Goal: Browse casually

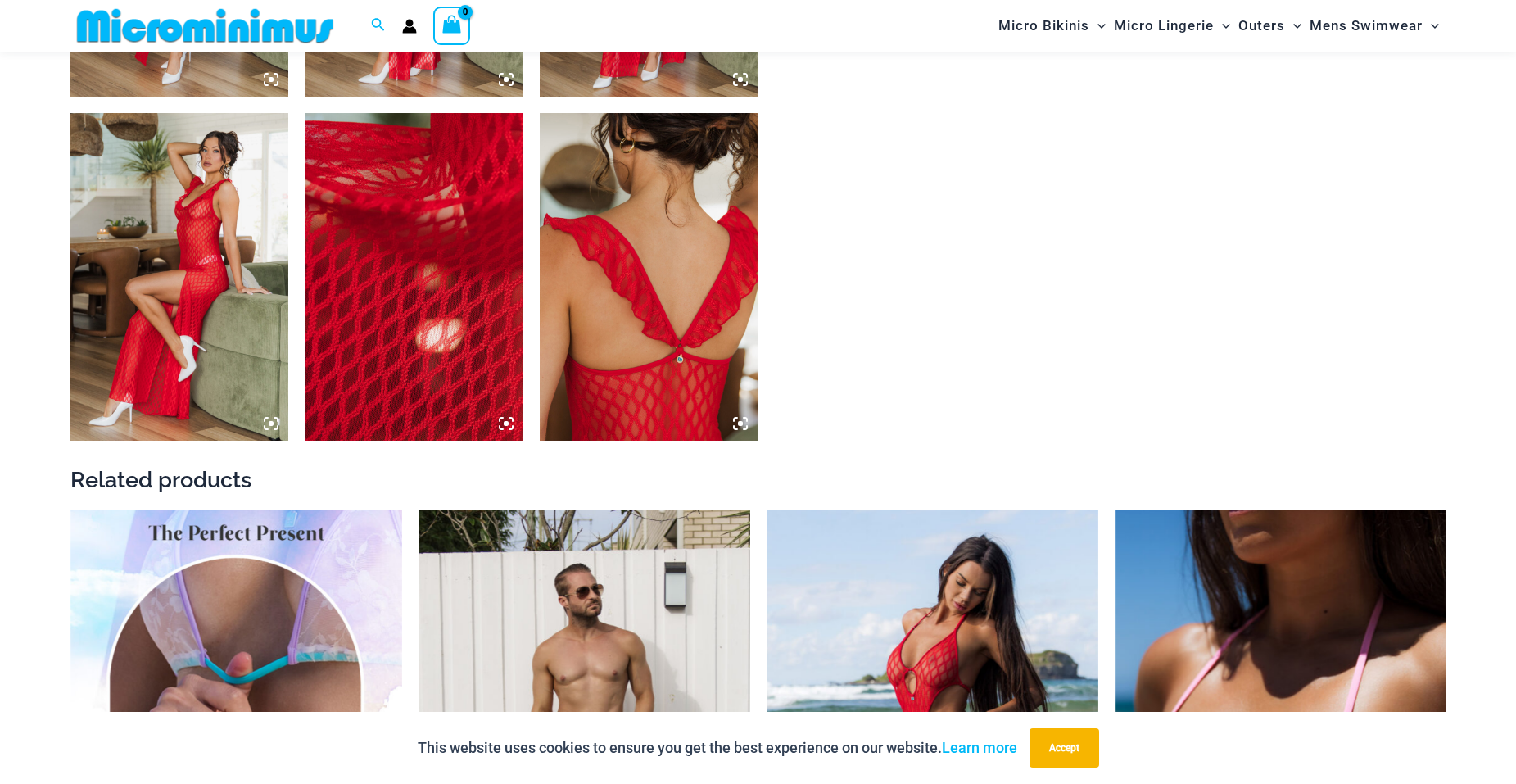
scroll to position [1883, 0]
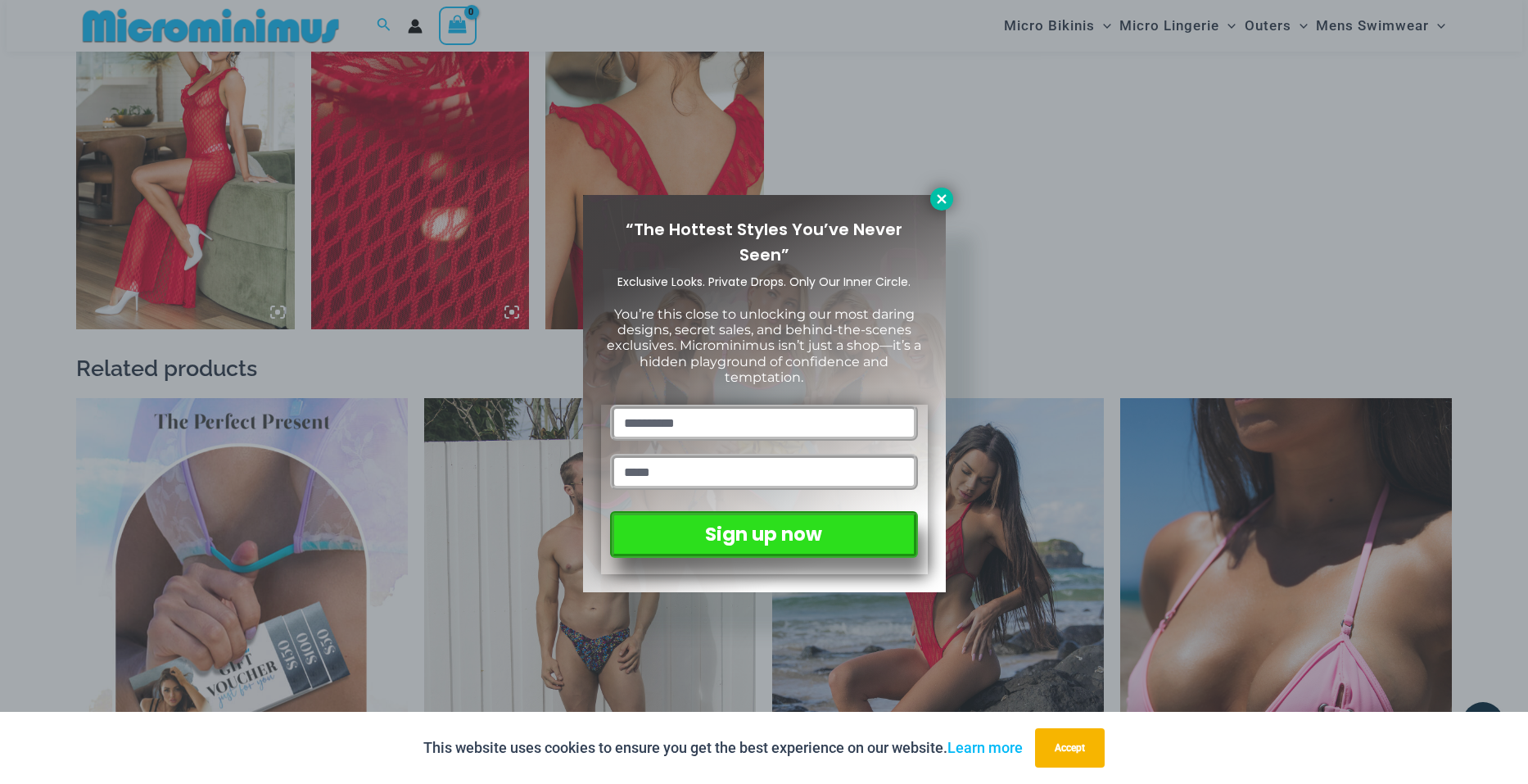
click at [937, 195] on icon at bounding box center [942, 199] width 15 height 15
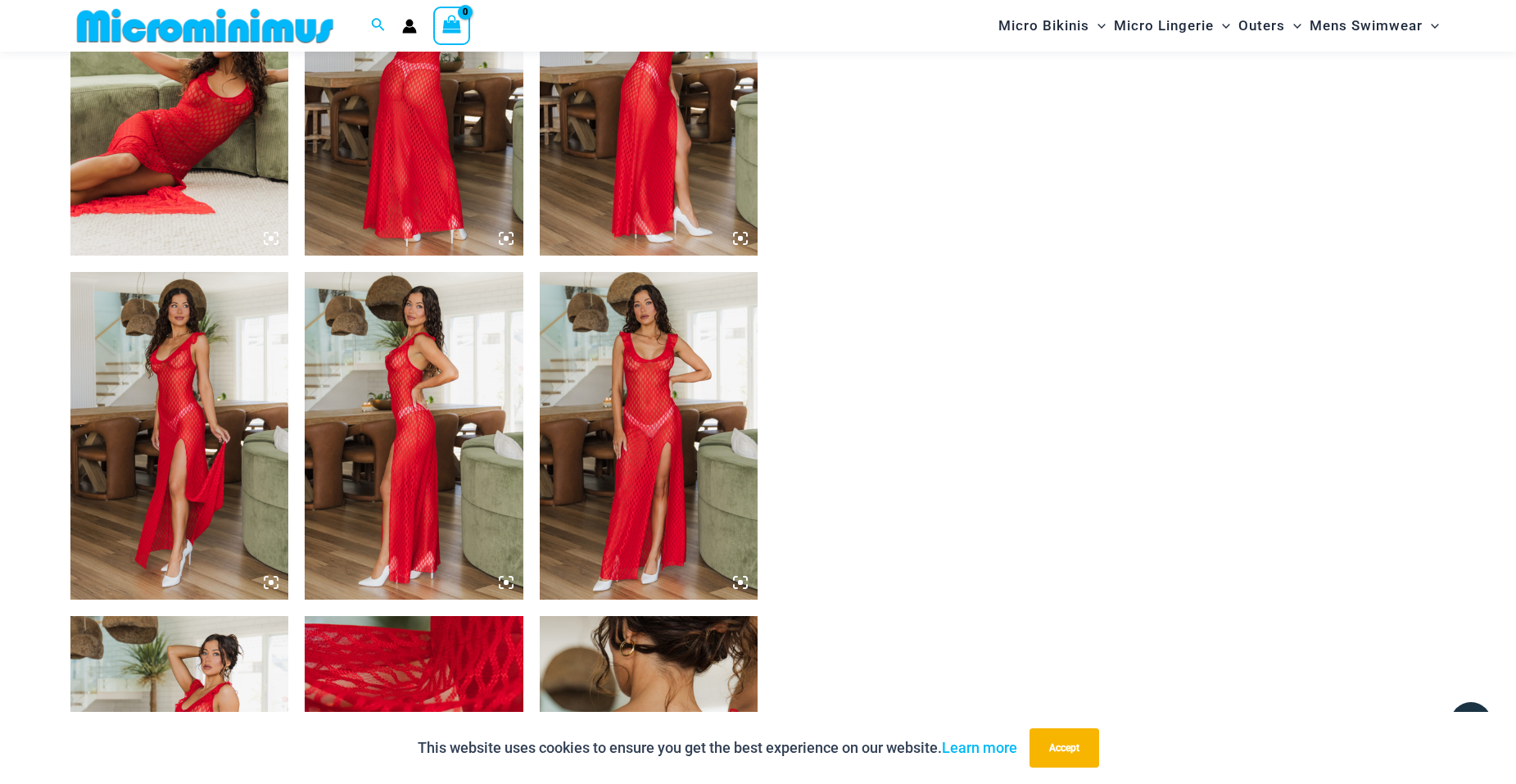
scroll to position [1146, 0]
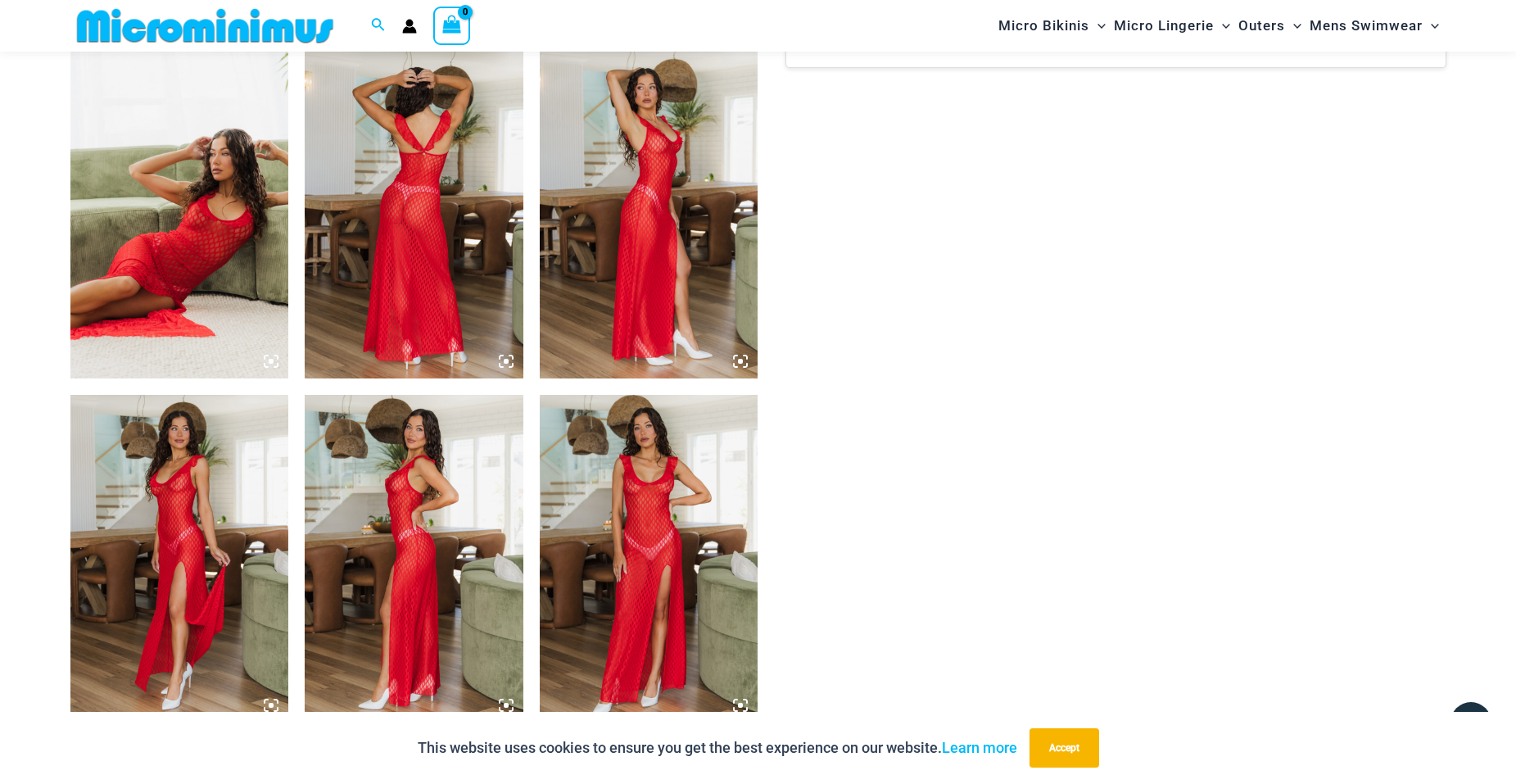
click at [654, 494] on img at bounding box center [649, 558] width 218 height 327
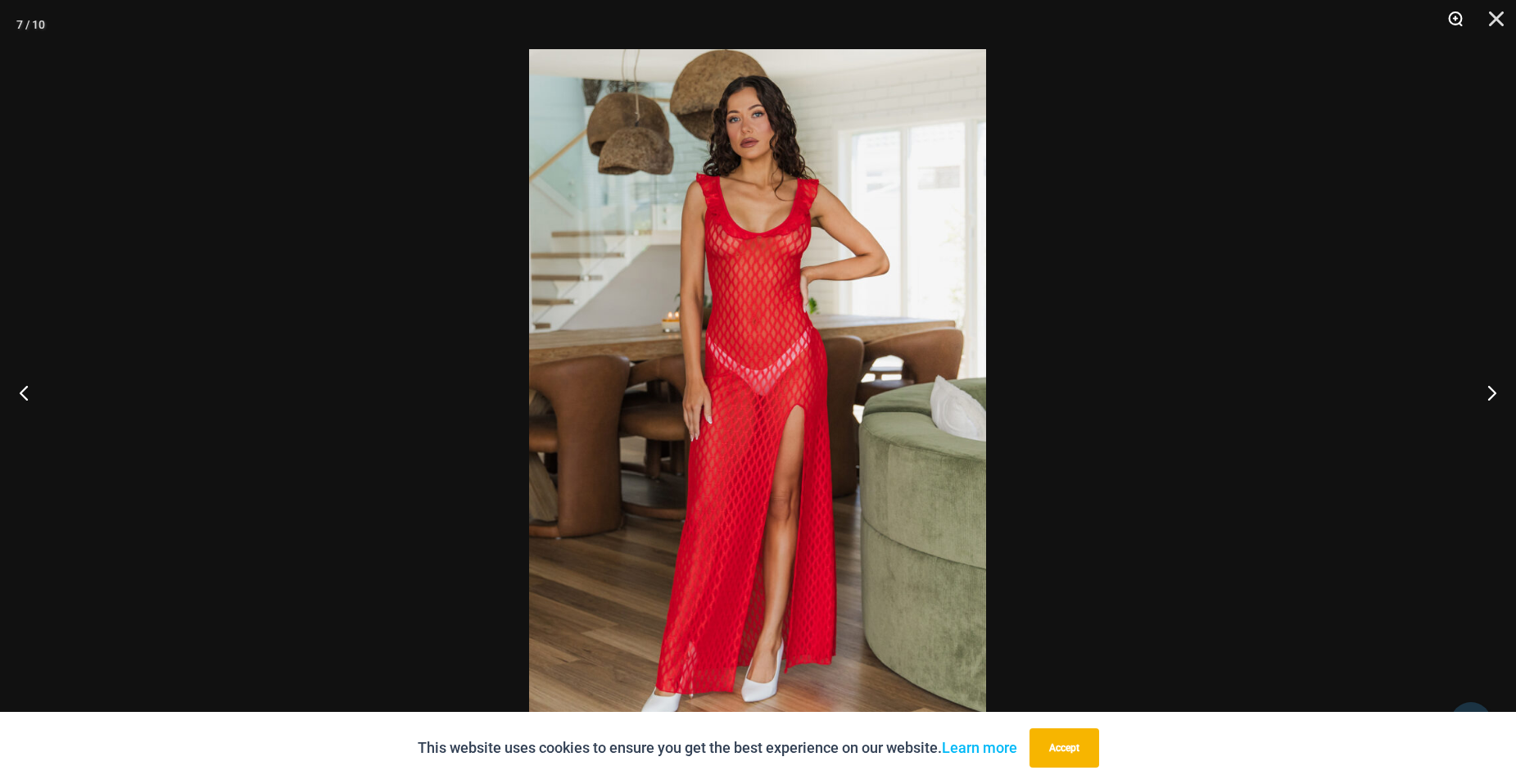
click at [1450, 17] on button "Zoom" at bounding box center [1449, 25] width 41 height 50
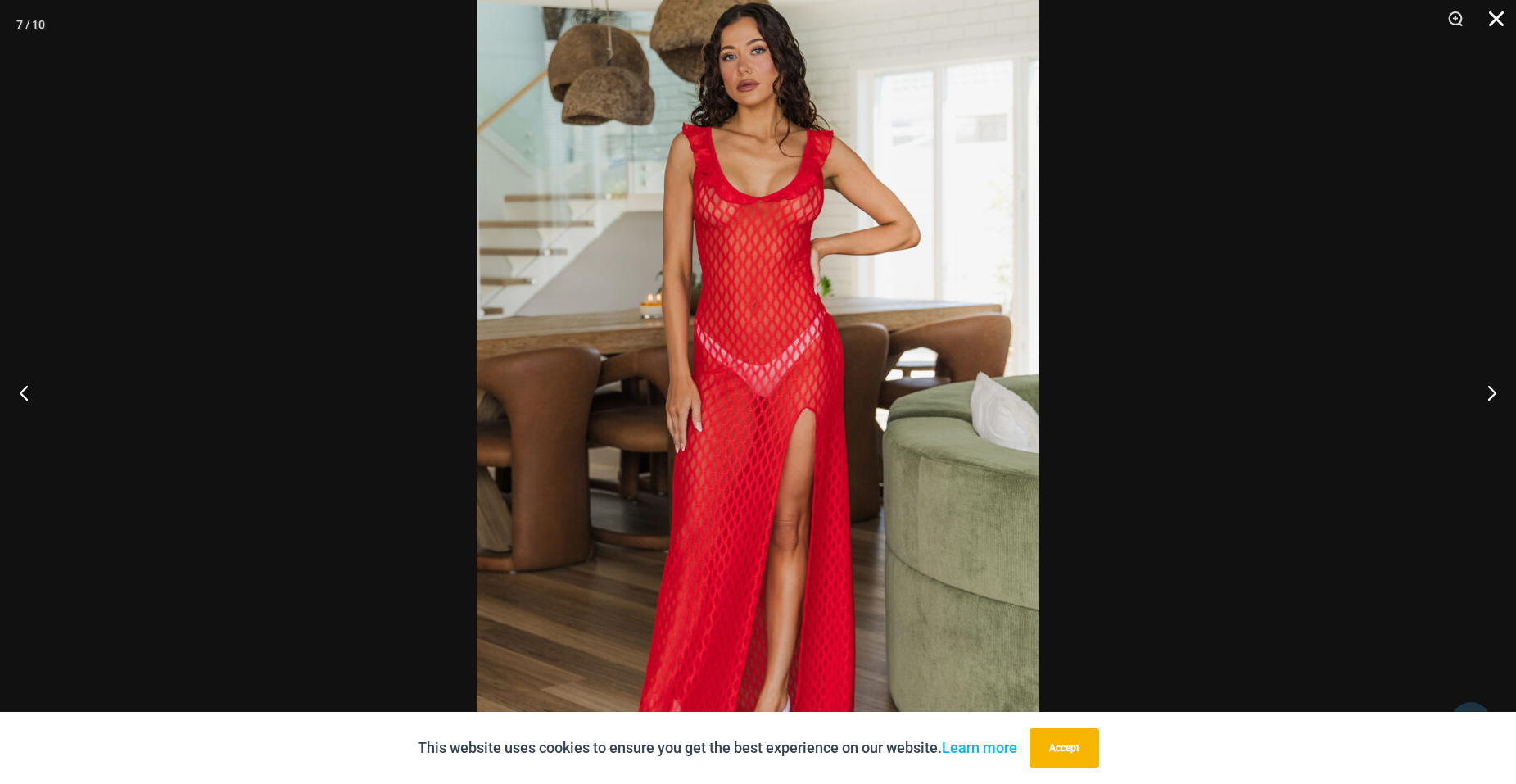
click at [1493, 18] on button "Close" at bounding box center [1490, 25] width 41 height 50
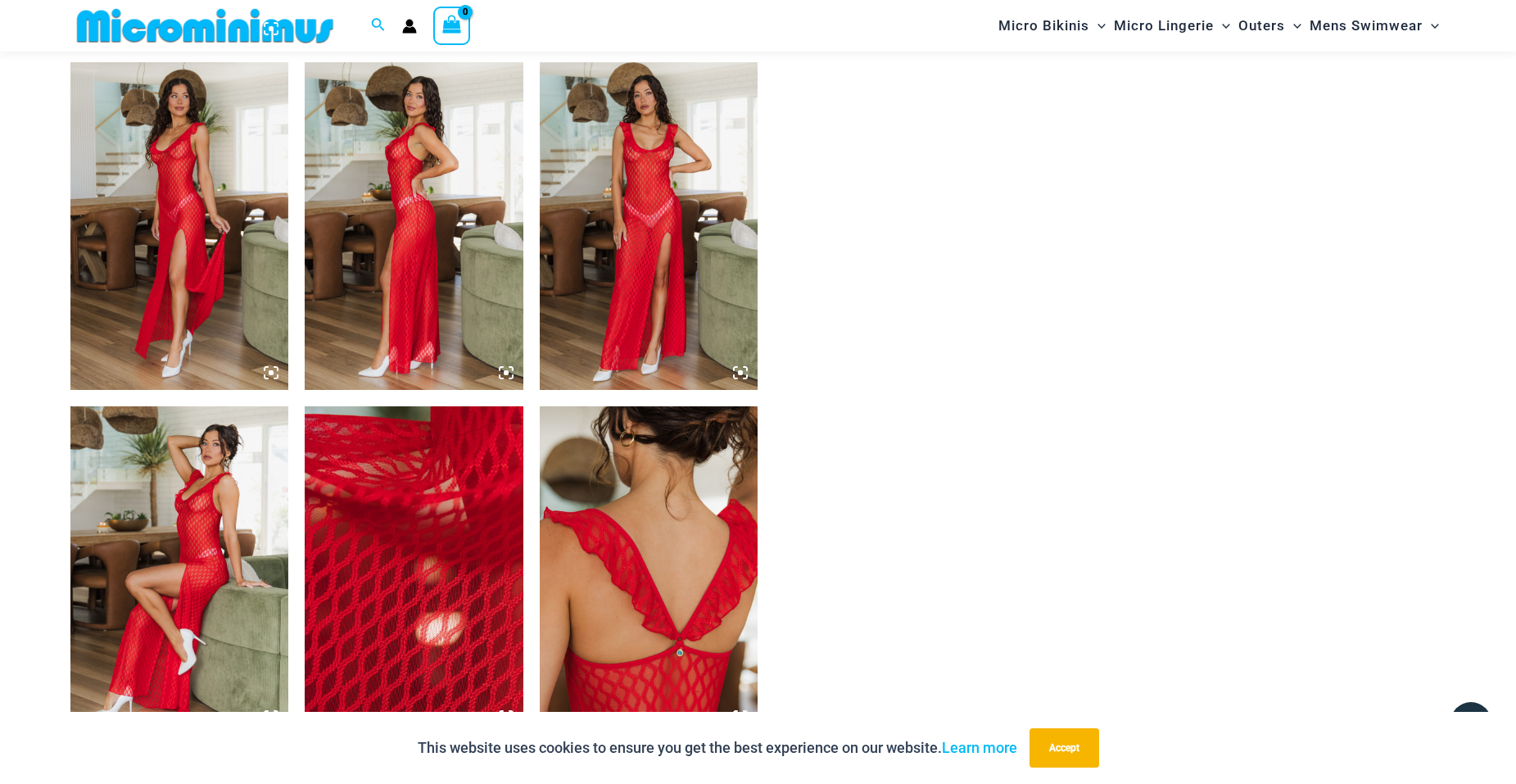
scroll to position [1474, 0]
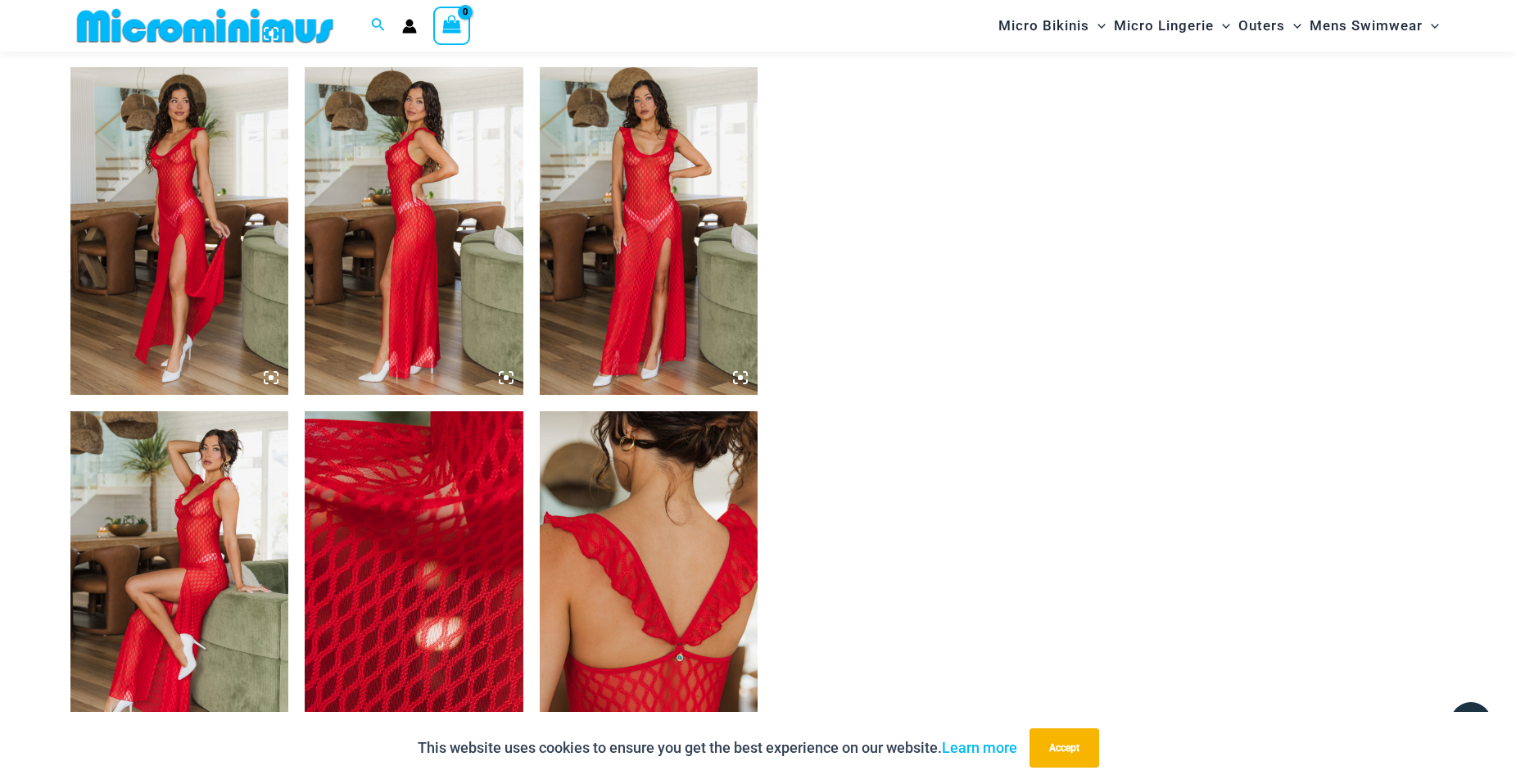
click at [179, 532] on img at bounding box center [180, 574] width 218 height 327
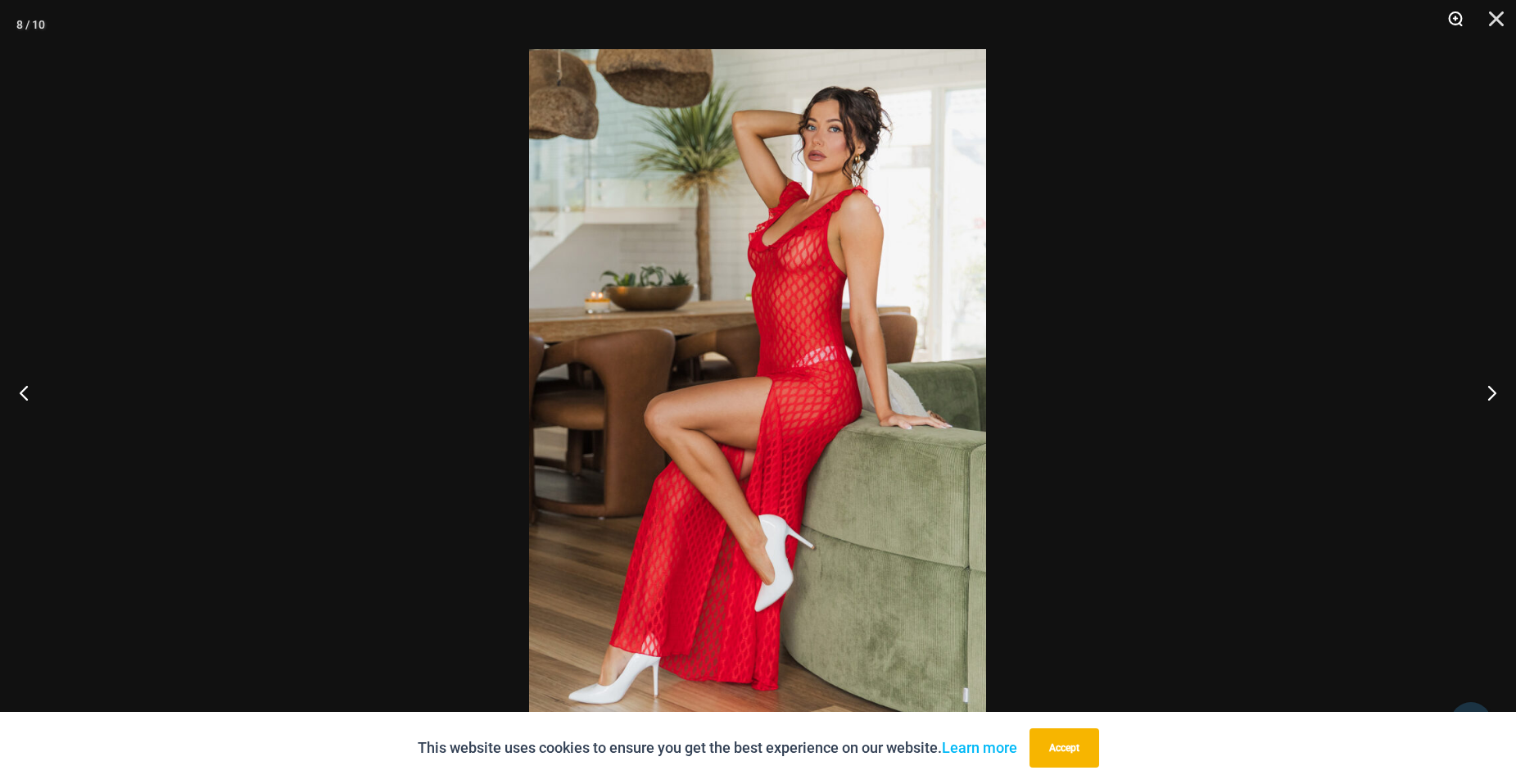
click at [1451, 18] on button "Zoom" at bounding box center [1449, 25] width 41 height 50
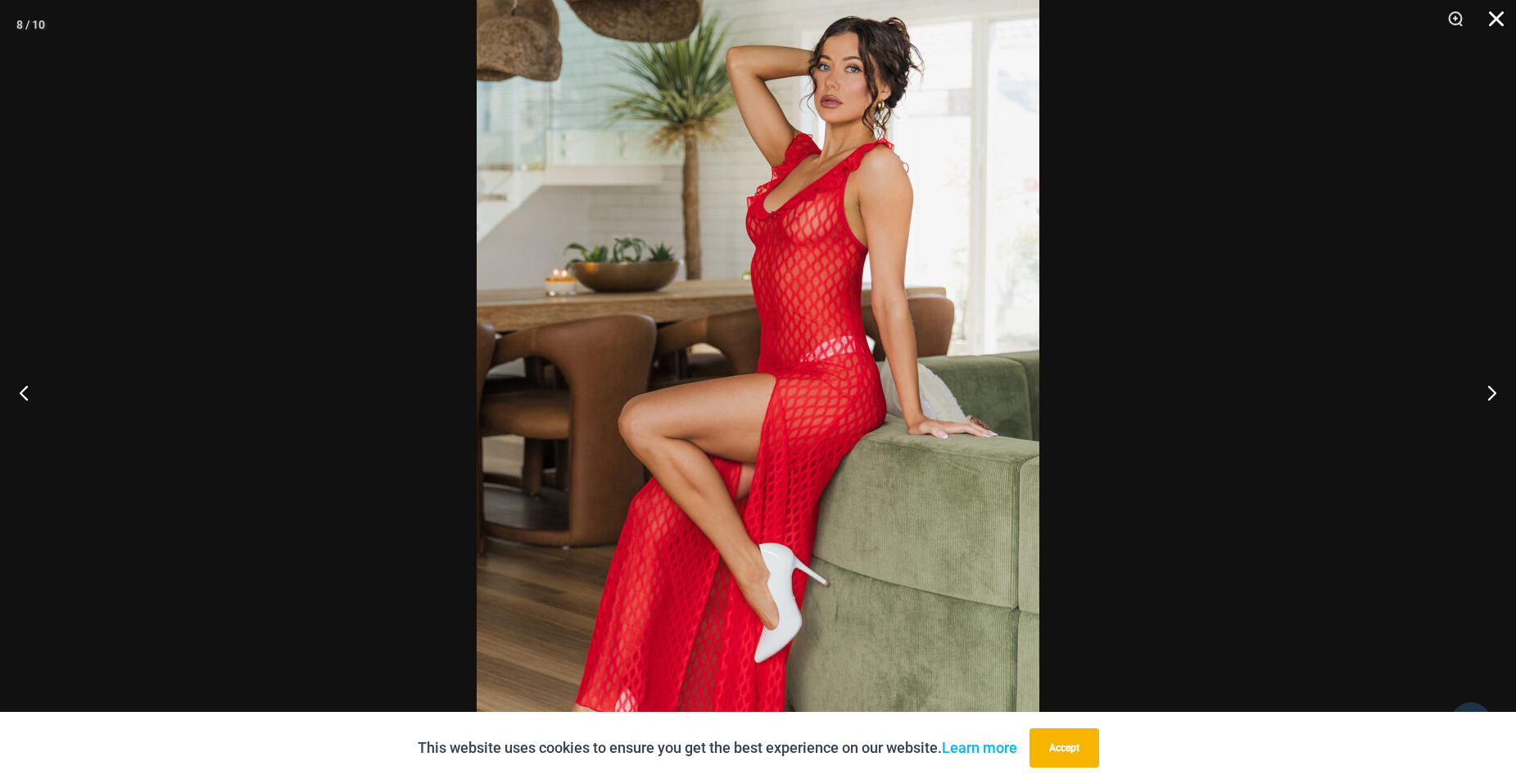
click at [1500, 26] on button "Close" at bounding box center [1490, 25] width 41 height 50
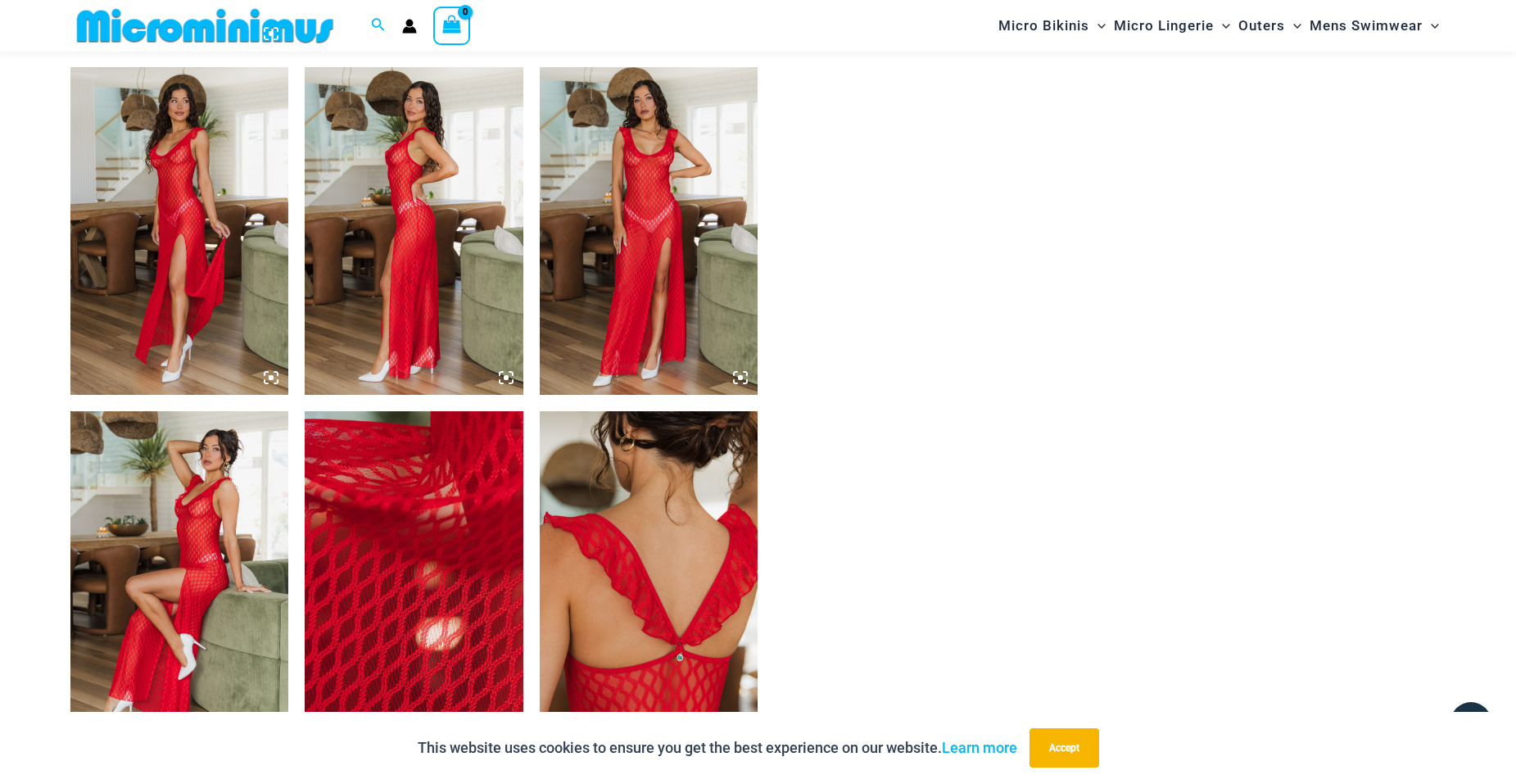
click at [644, 253] on img at bounding box center [649, 230] width 218 height 327
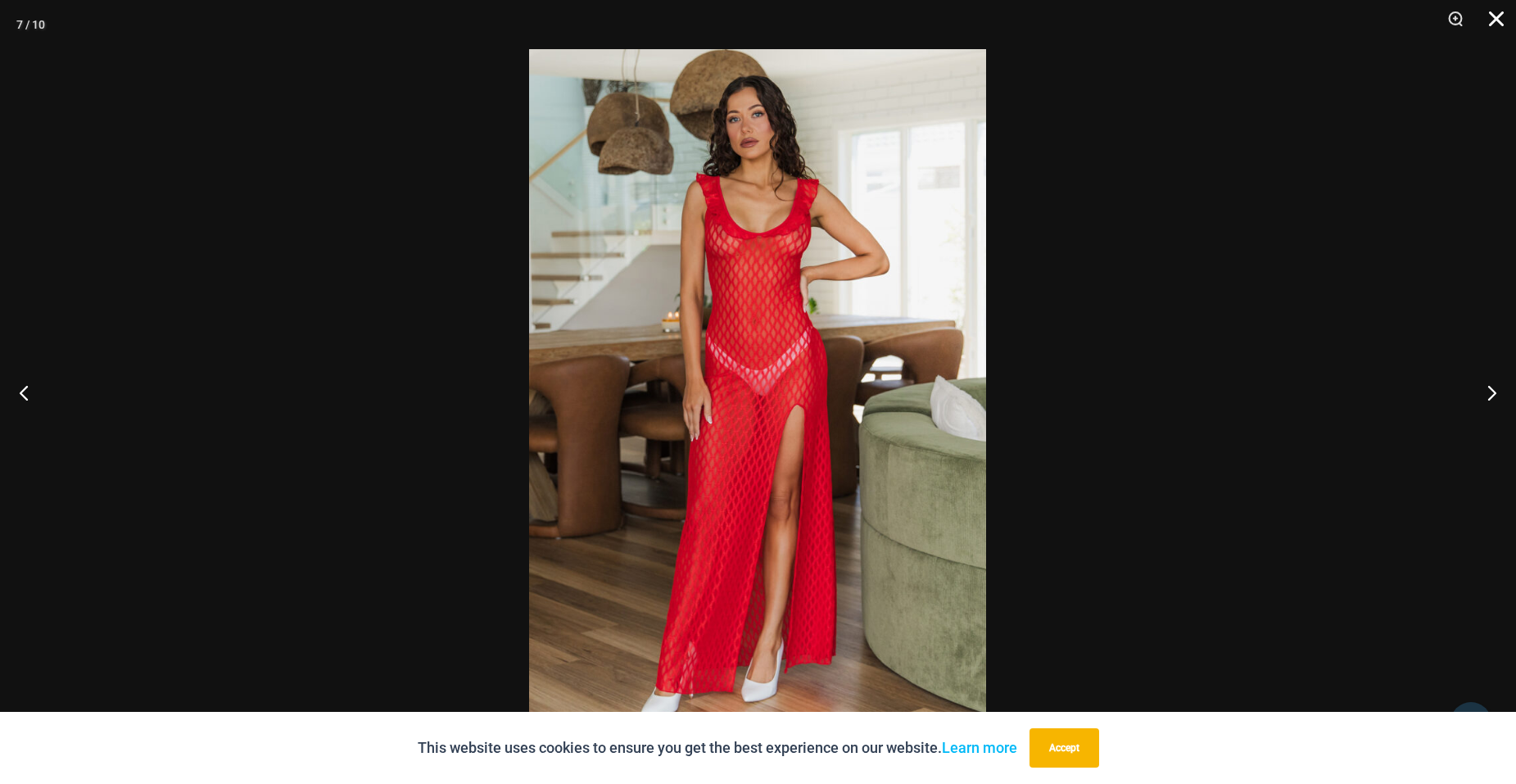
click at [1493, 25] on button "Close" at bounding box center [1490, 25] width 41 height 50
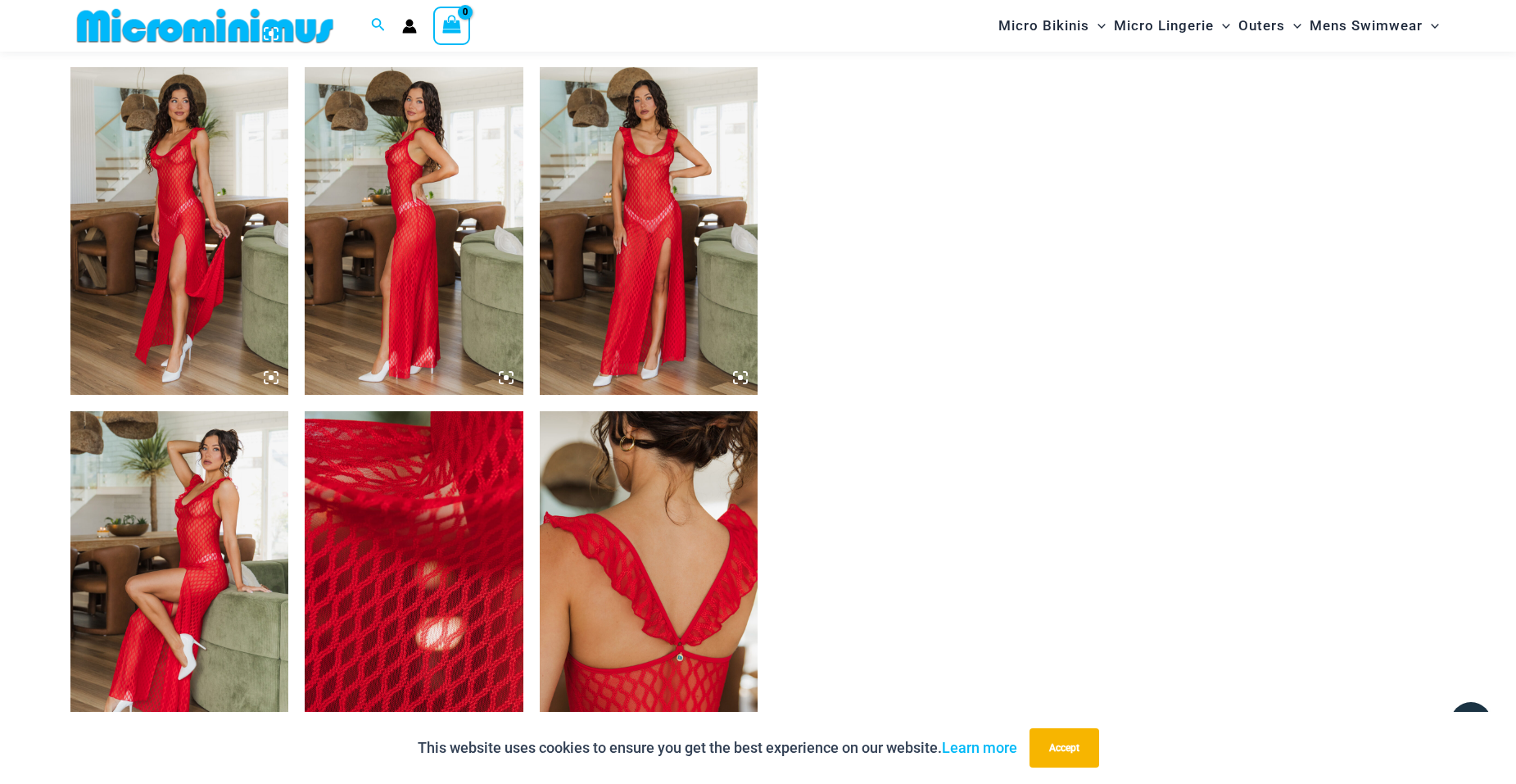
click at [185, 207] on img at bounding box center [180, 230] width 218 height 327
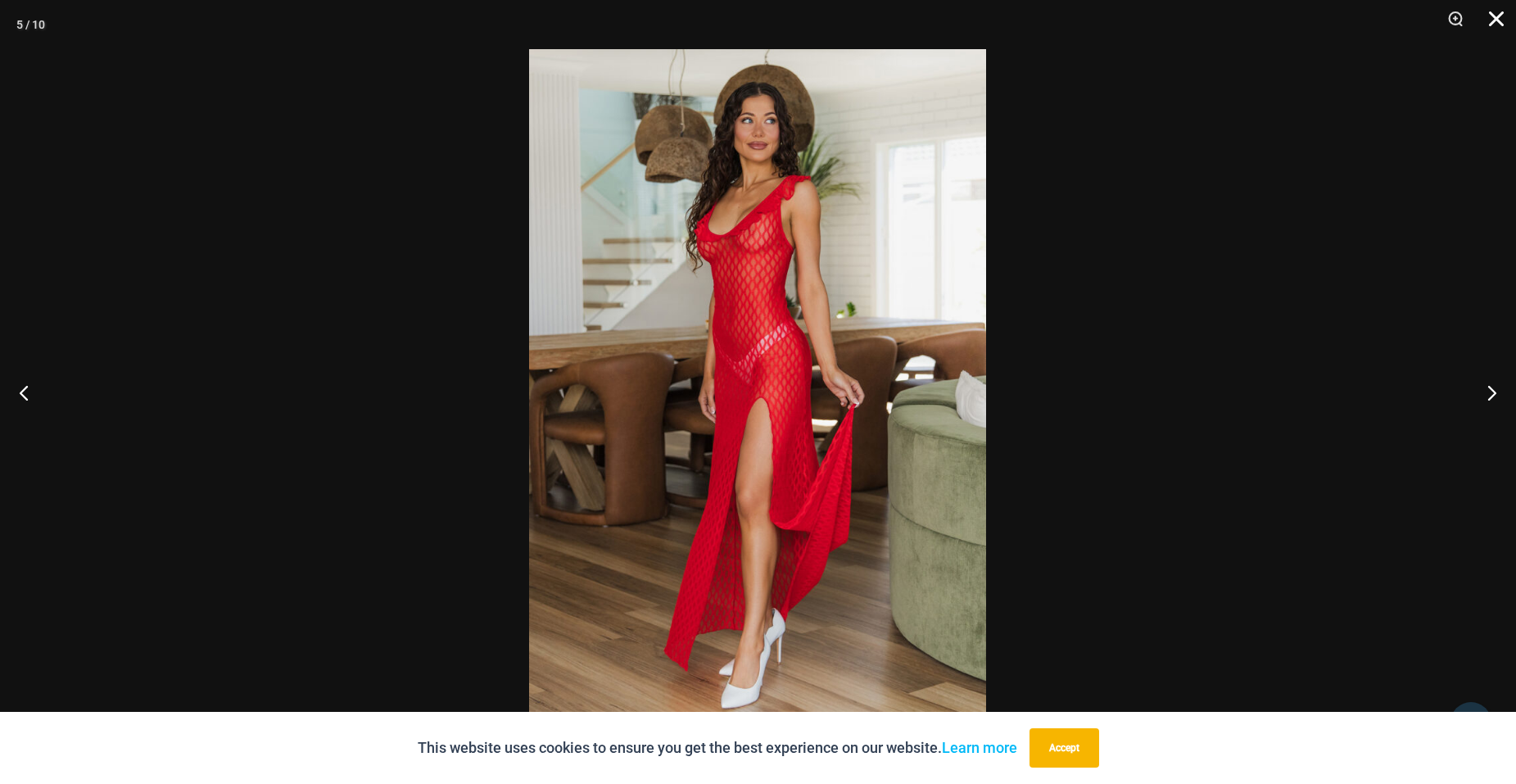
click at [1498, 17] on button "Close" at bounding box center [1490, 25] width 41 height 50
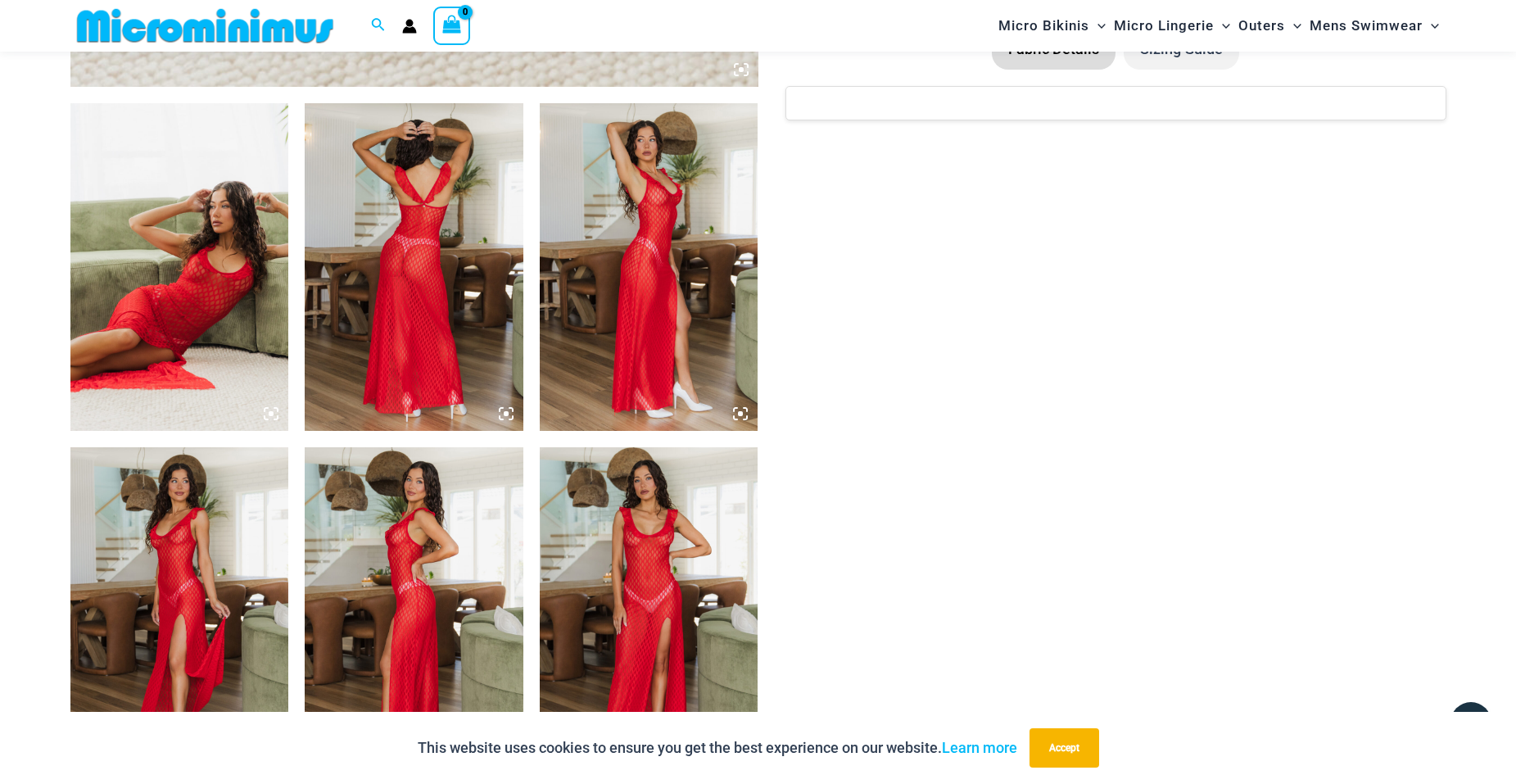
scroll to position [1065, 0]
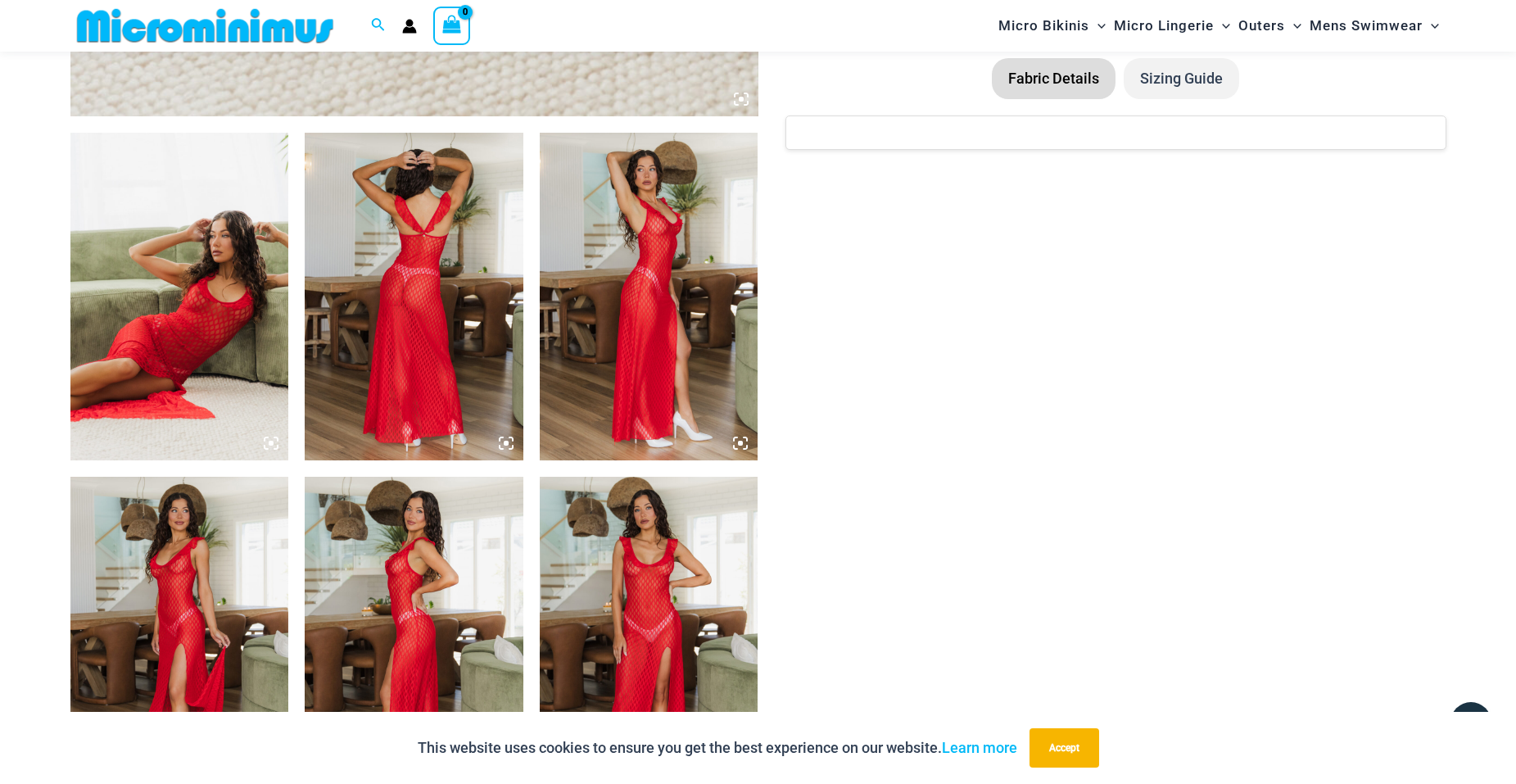
click at [194, 291] on img at bounding box center [180, 296] width 218 height 327
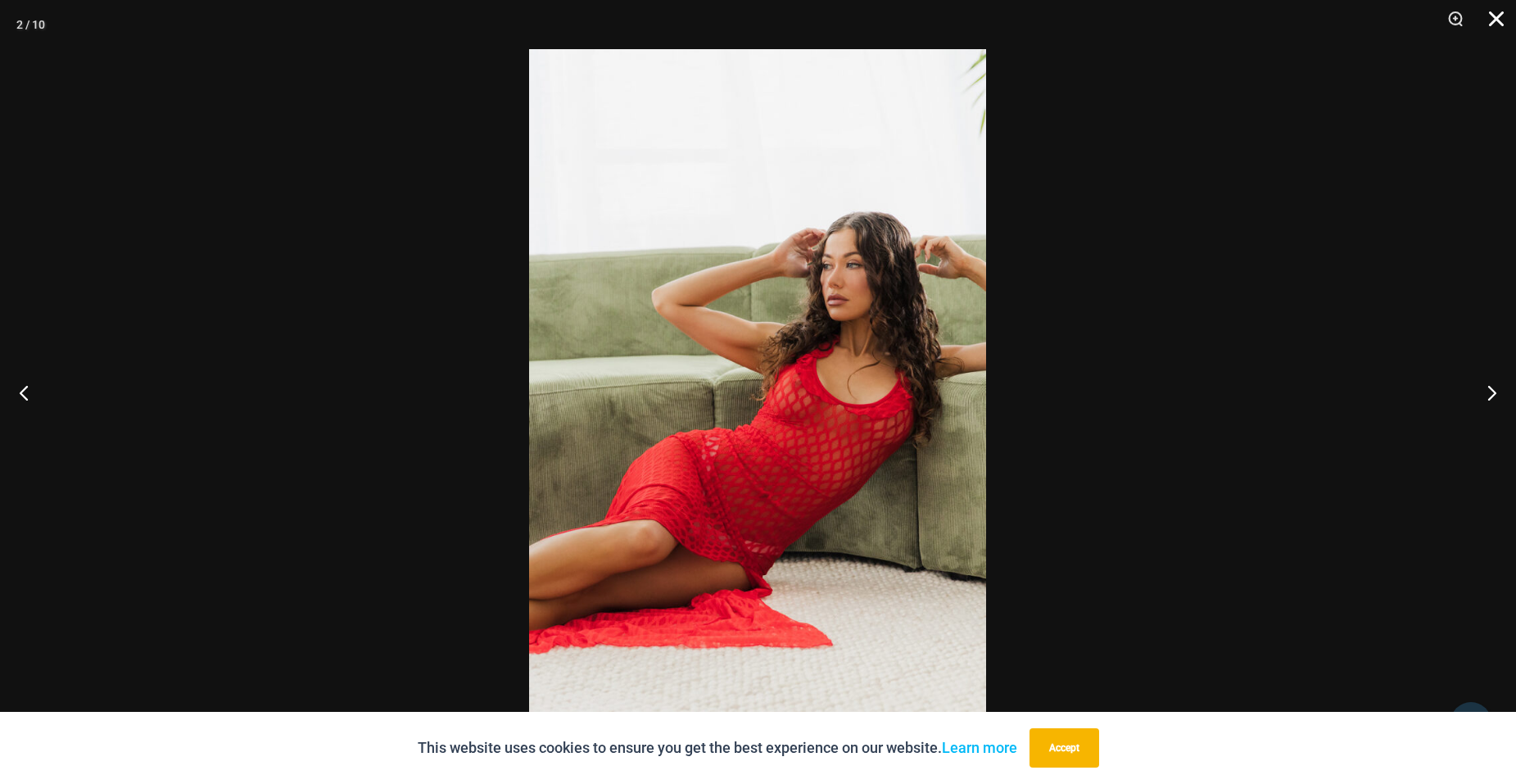
click at [1498, 20] on button "Close" at bounding box center [1490, 25] width 41 height 50
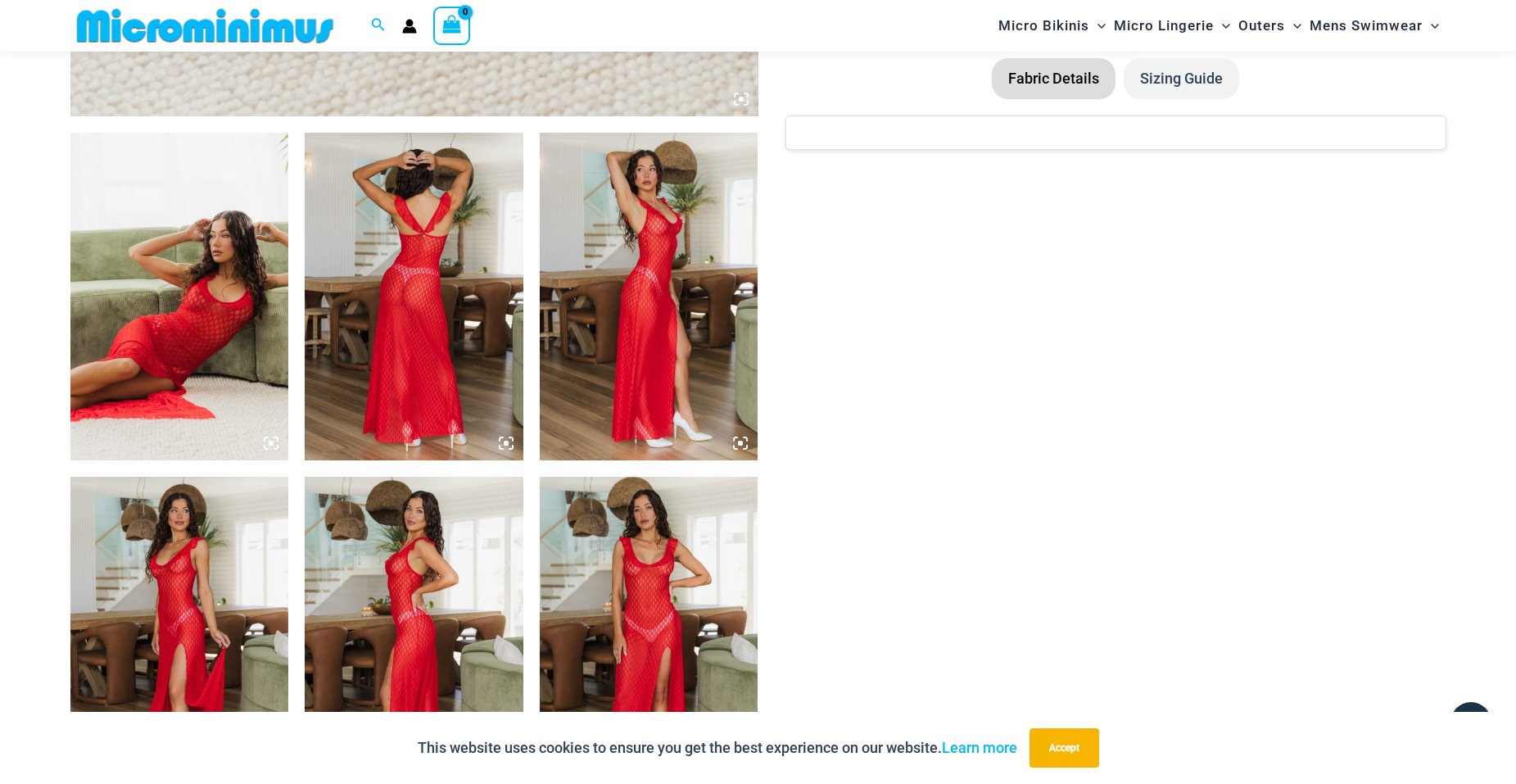
click at [616, 234] on img at bounding box center [649, 296] width 218 height 327
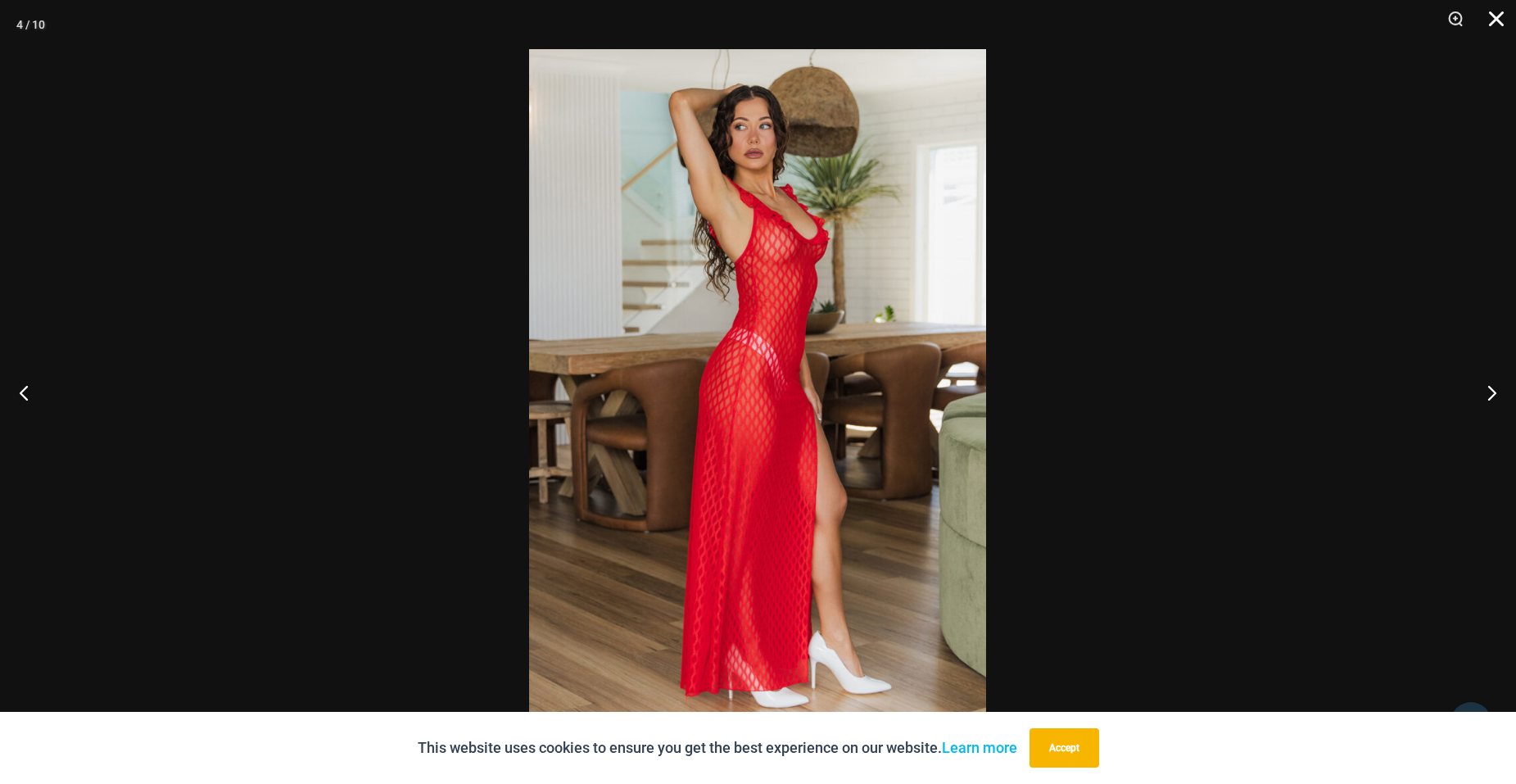
click at [1499, 22] on button "Close" at bounding box center [1490, 25] width 41 height 50
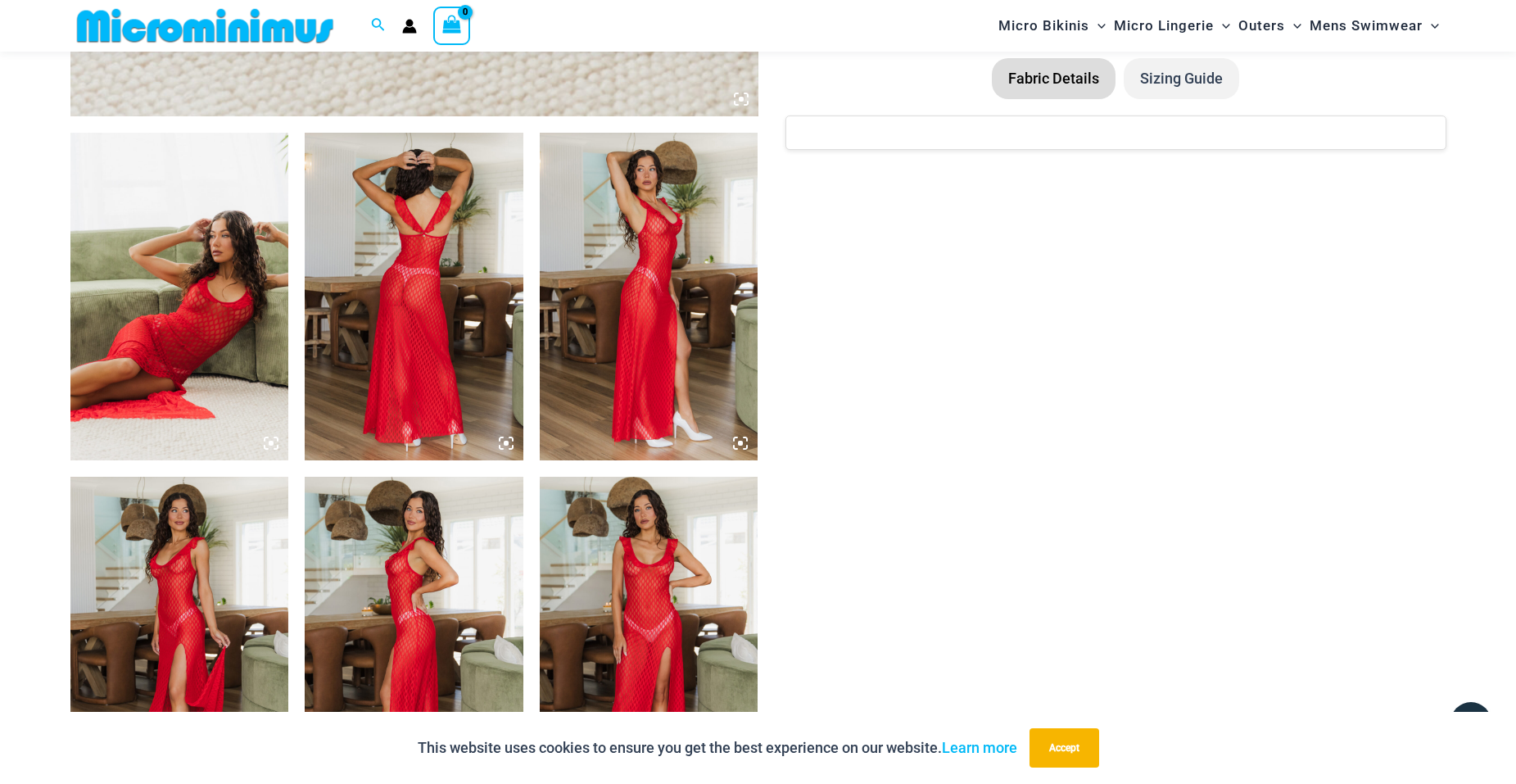
click at [144, 587] on img at bounding box center [180, 640] width 218 height 327
